Goal: Find specific page/section: Find specific page/section

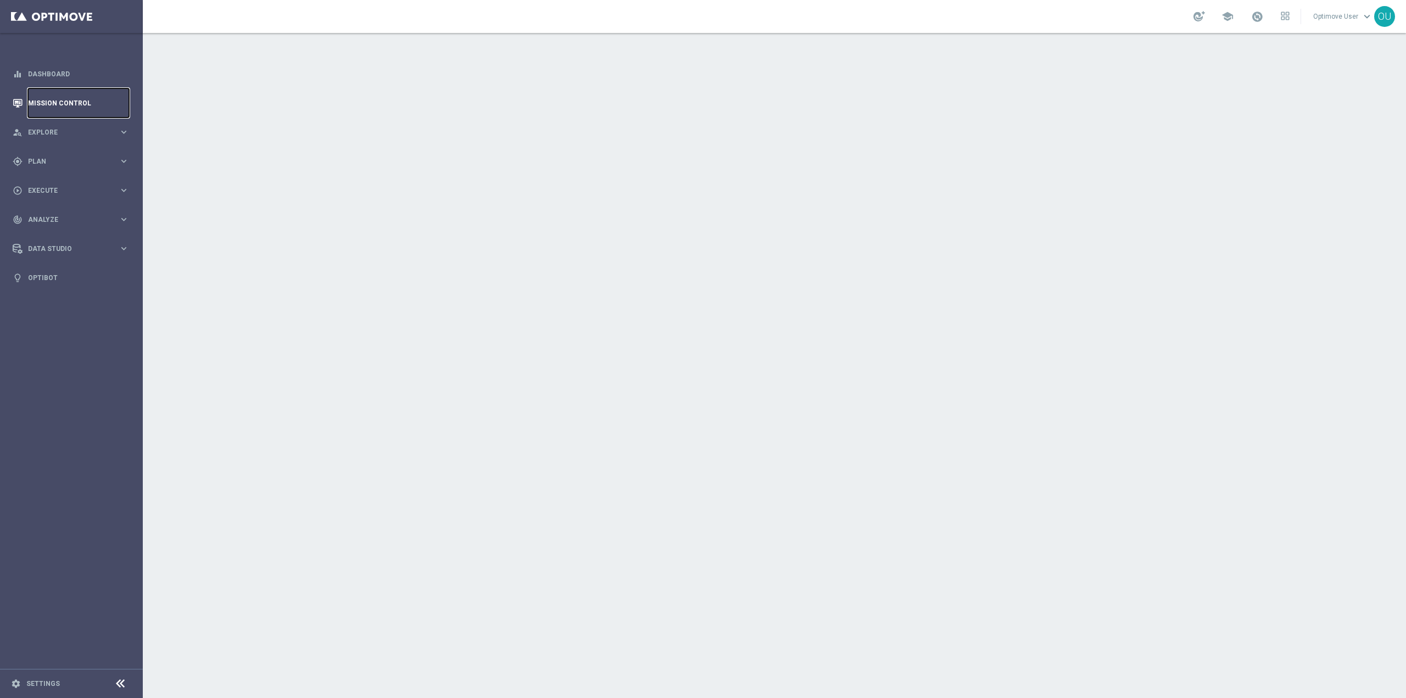
click at [77, 101] on link "Mission Control" at bounding box center [78, 102] width 101 height 29
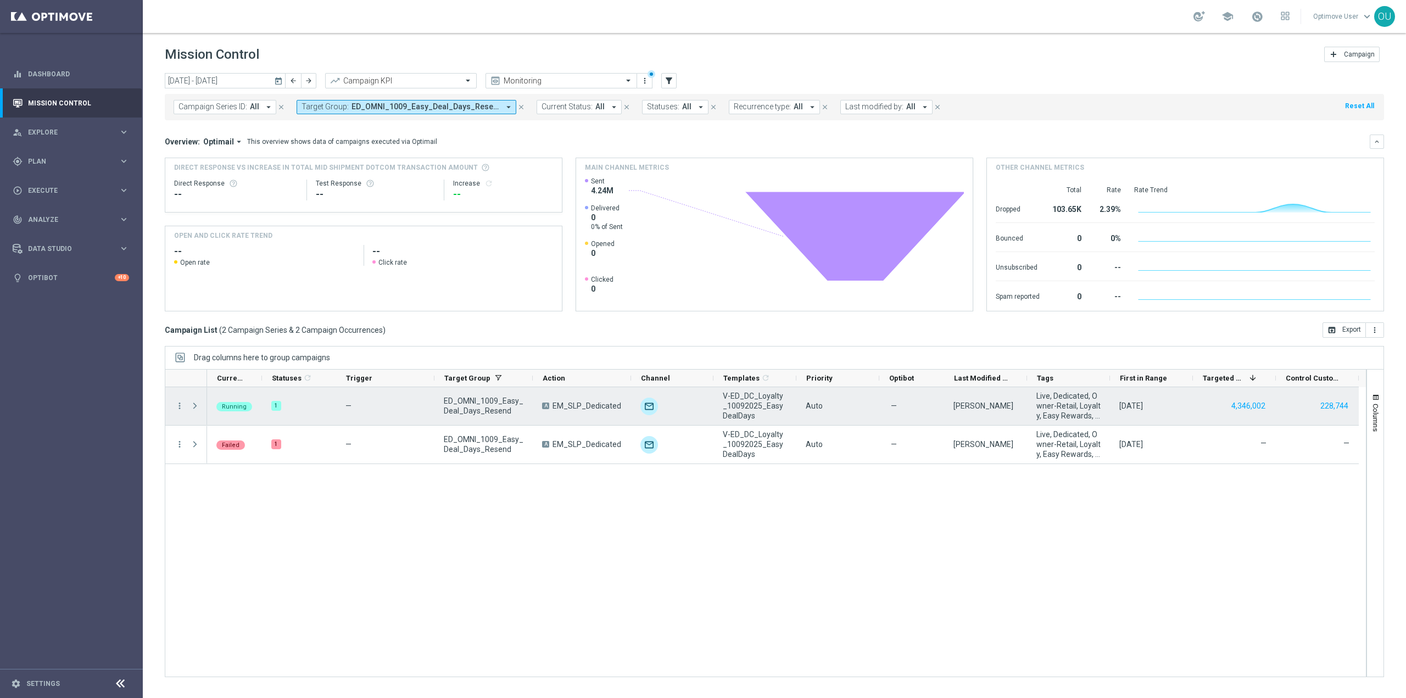
click at [199, 406] on span "Press SPACE to select this row." at bounding box center [195, 405] width 10 height 9
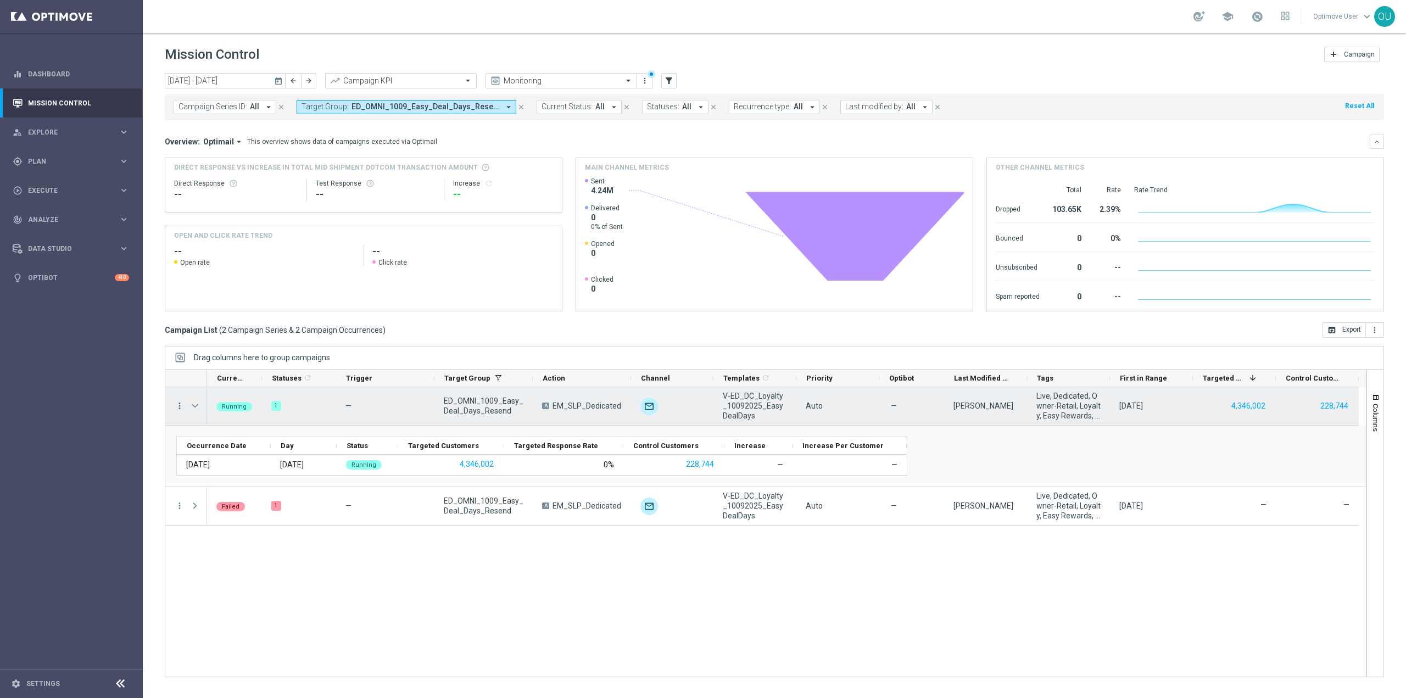
click at [179, 408] on icon "more_vert" at bounding box center [180, 406] width 10 height 10
click at [195, 415] on icon "list" at bounding box center [193, 413] width 8 height 8
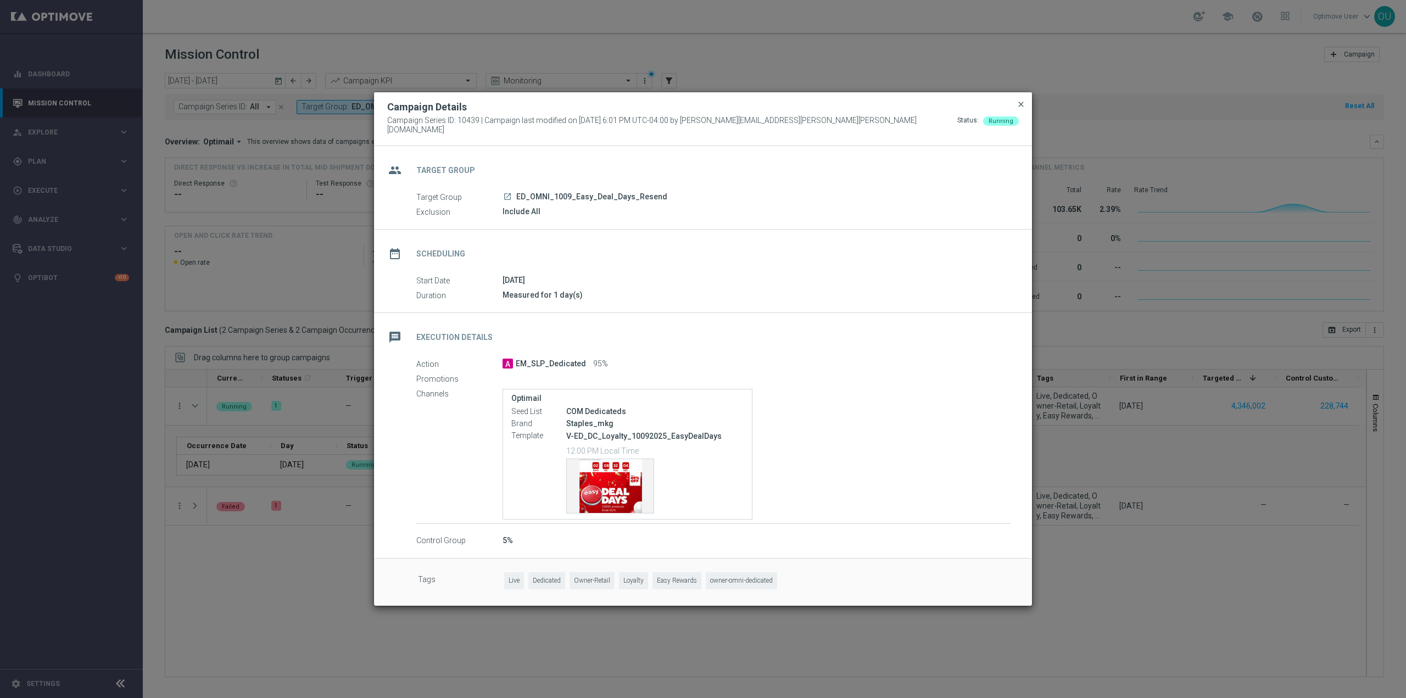
click at [1024, 109] on span "close" at bounding box center [1021, 104] width 9 height 9
